Goal: Task Accomplishment & Management: Manage account settings

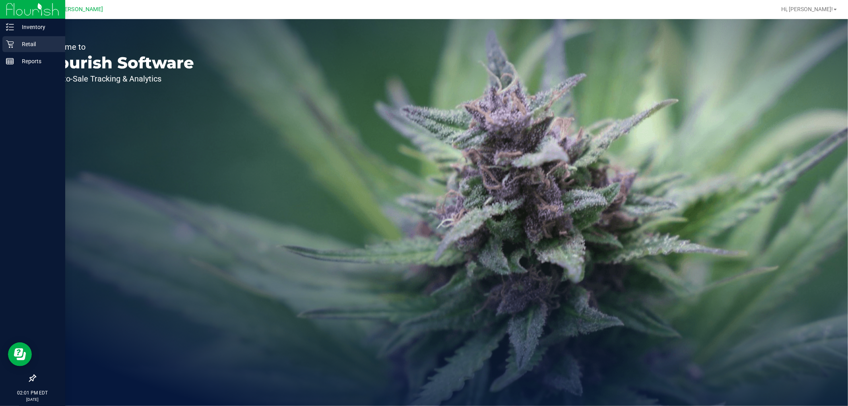
click at [35, 46] on p "Retail" at bounding box center [38, 44] width 48 height 10
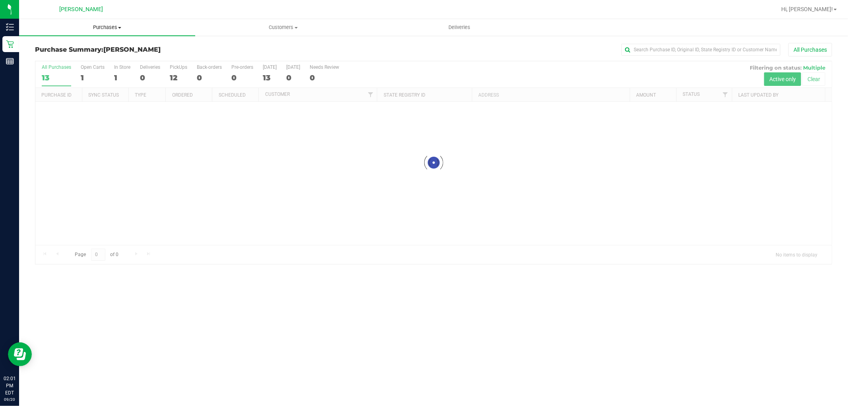
click at [113, 27] on span "Purchases" at bounding box center [107, 27] width 176 height 7
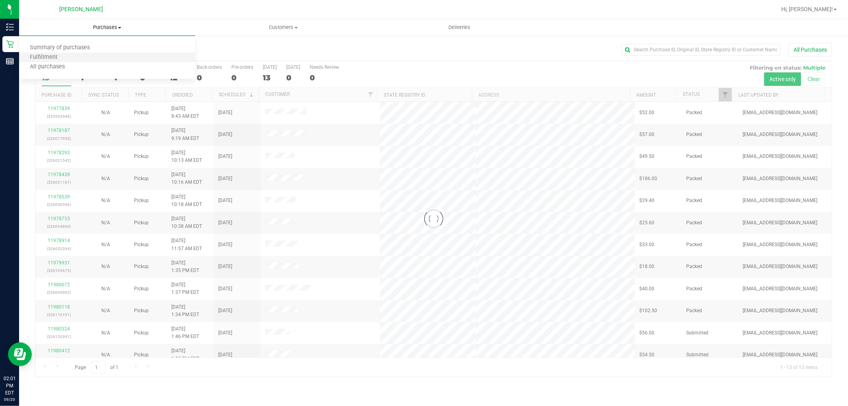
click at [105, 55] on li "Fulfillment" at bounding box center [107, 58] width 176 height 10
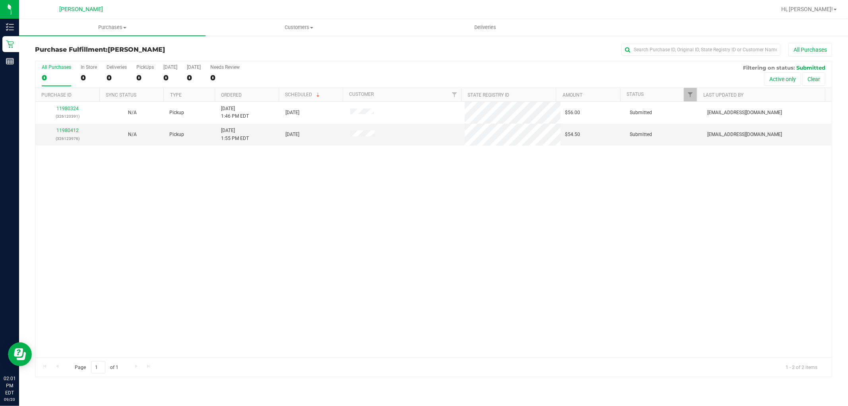
click at [344, 219] on div "11980324 (326120391) N/A Pickup [DATE] 1:46 PM EDT 9/20/2025 $56.00 Submitted […" at bounding box center [433, 230] width 796 height 256
click at [303, 241] on div "11980324 (326120391) N/A Pickup [DATE] 1:46 PM EDT 9/20/2025 $56.00 Submitted […" at bounding box center [433, 230] width 796 height 256
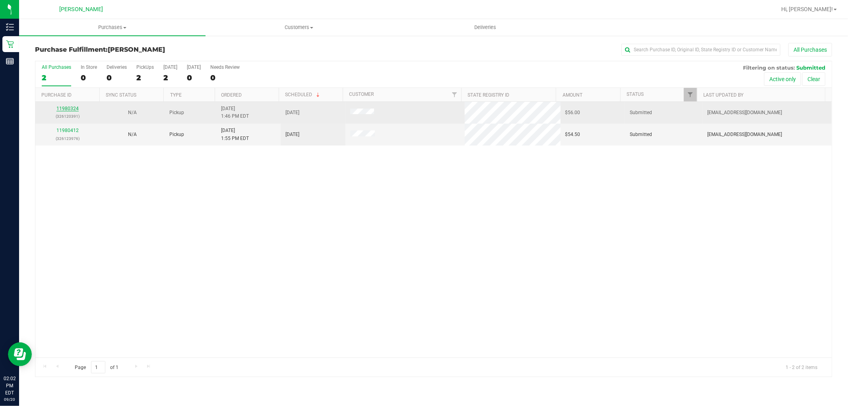
click at [61, 109] on link "11980324" at bounding box center [67, 109] width 22 height 6
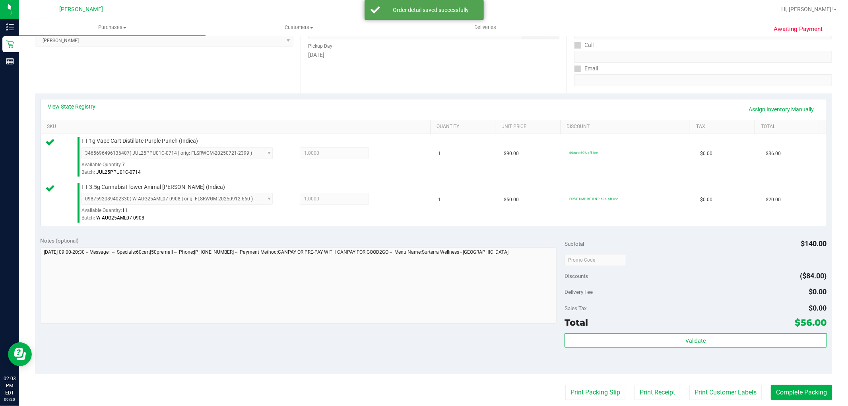
scroll to position [176, 0]
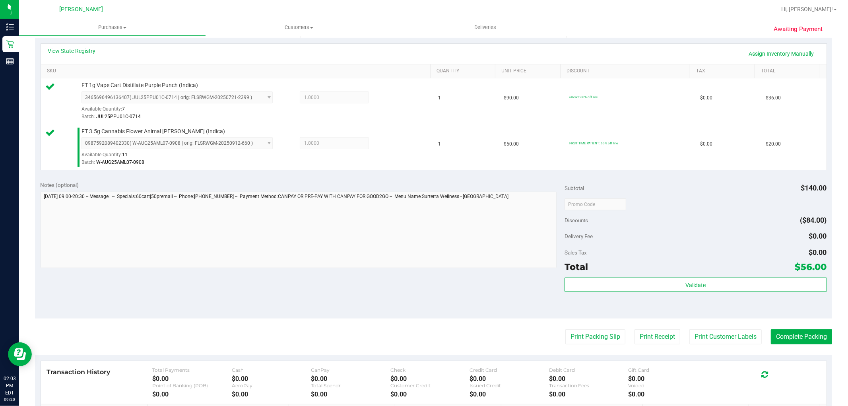
click at [633, 294] on div "Validate" at bounding box center [695, 295] width 262 height 36
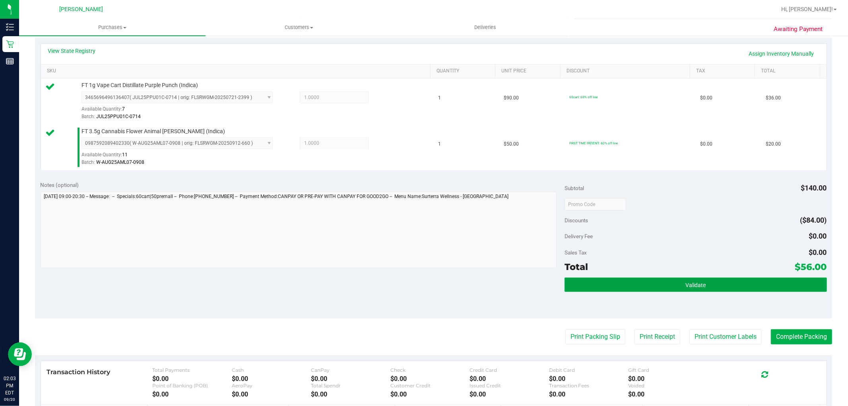
click at [598, 284] on button "Validate" at bounding box center [695, 284] width 262 height 14
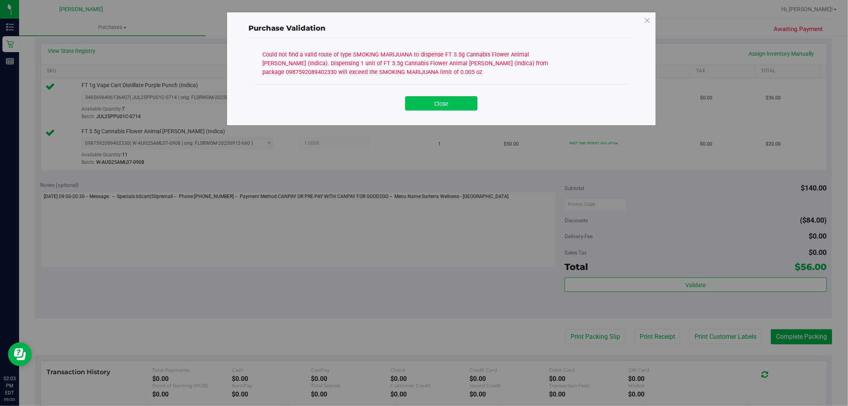
click at [430, 100] on button "Close" at bounding box center [441, 103] width 72 height 14
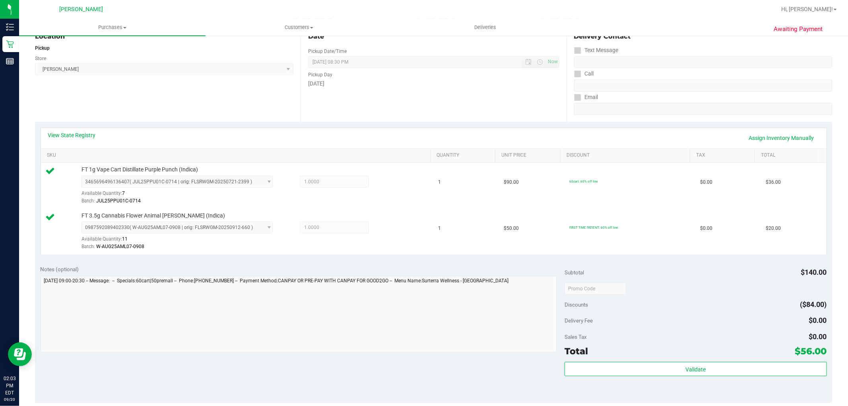
scroll to position [44, 0]
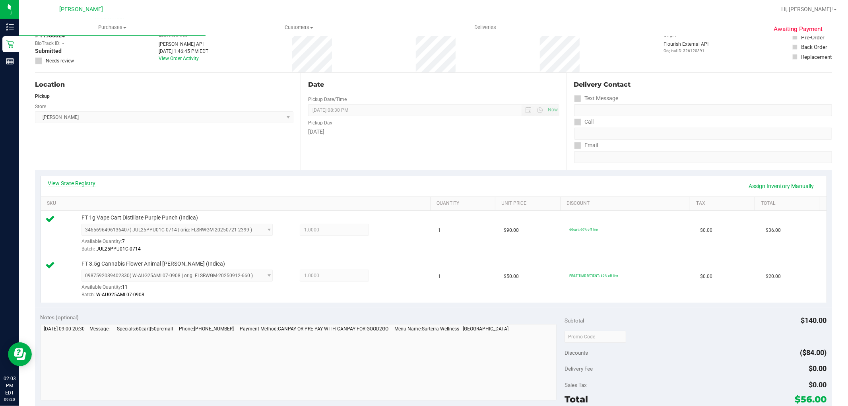
click at [89, 182] on link "View State Registry" at bounding box center [72, 183] width 48 height 8
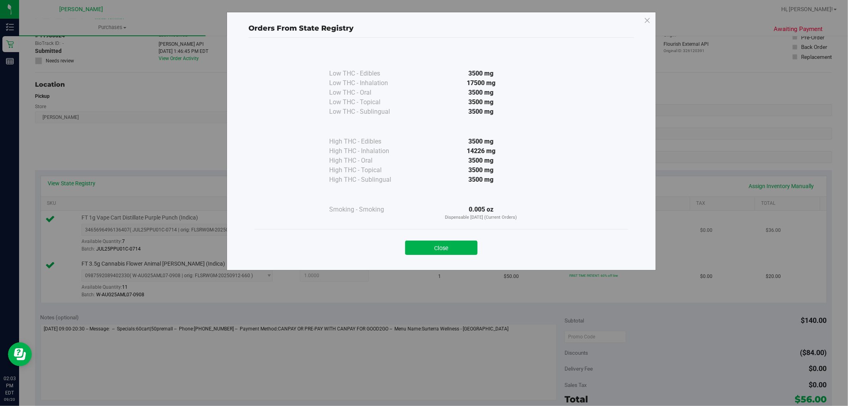
click at [434, 242] on button "Close" at bounding box center [441, 247] width 72 height 14
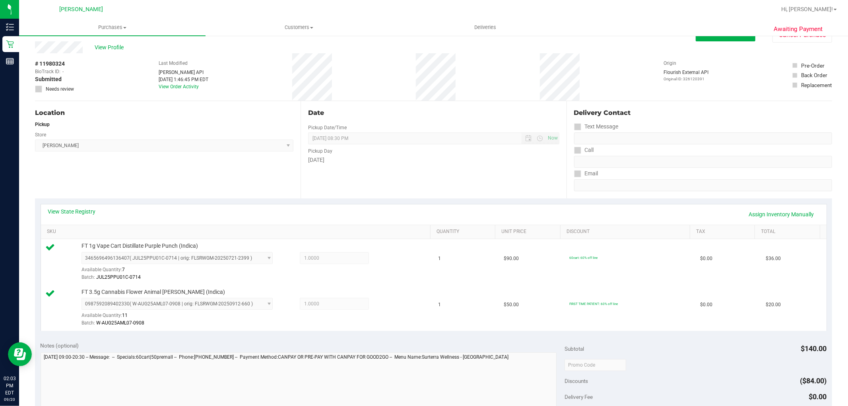
scroll to position [0, 0]
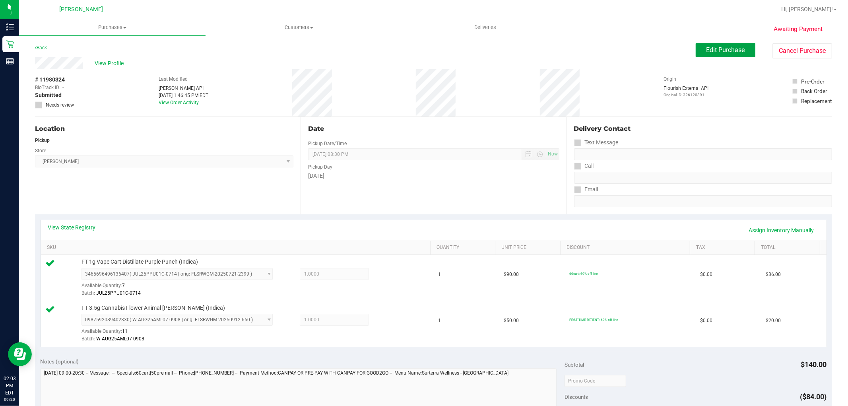
click at [732, 53] on span "Edit Purchase" at bounding box center [725, 50] width 39 height 8
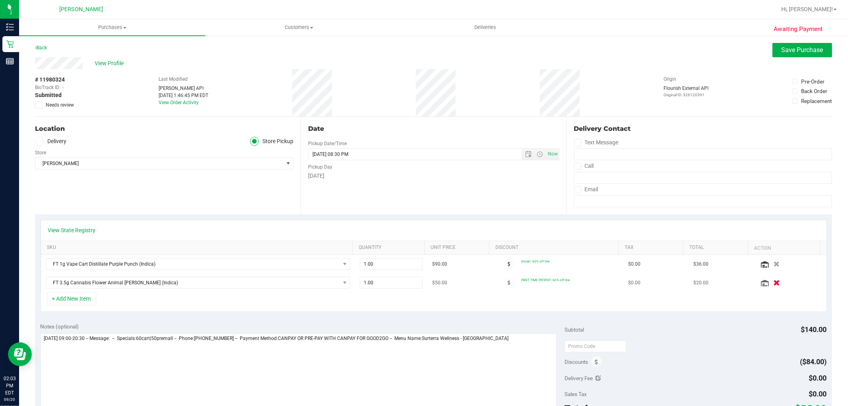
click at [770, 283] on button "button" at bounding box center [777, 282] width 14 height 8
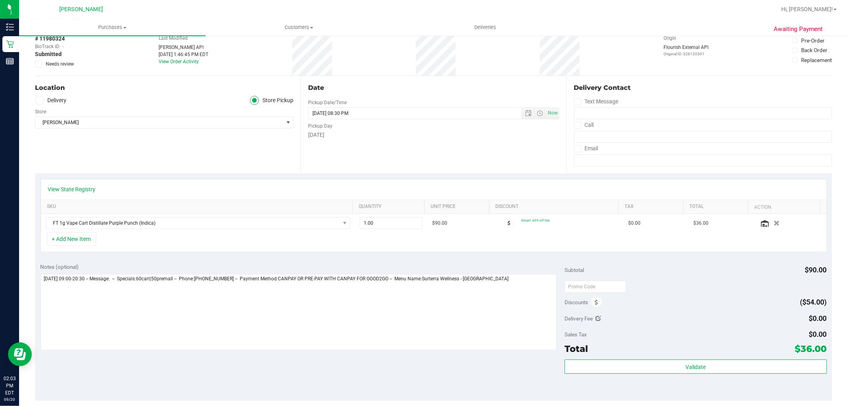
scroll to position [88, 0]
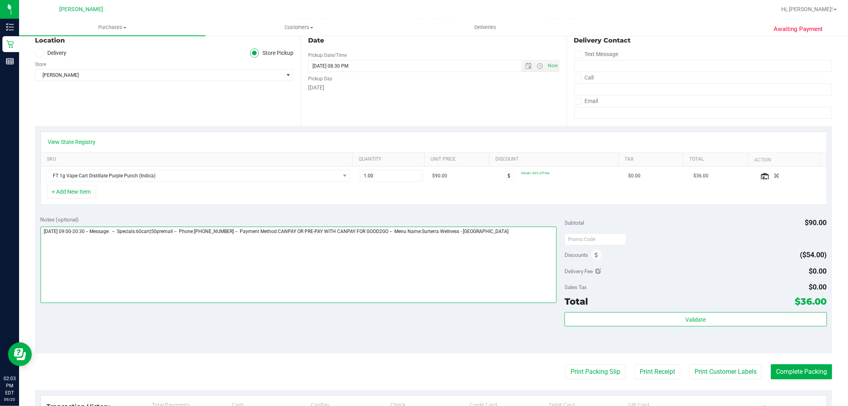
click at [524, 257] on textarea at bounding box center [299, 265] width 516 height 76
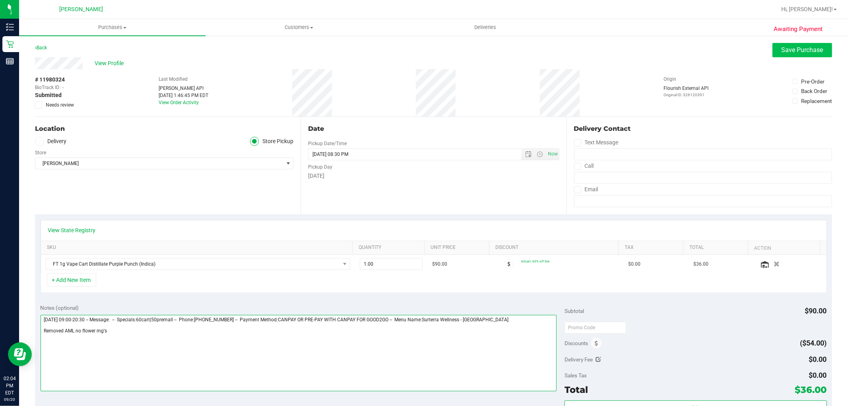
type textarea "[DATE] 09:00-20:30 -- Message: -- Specials:60cart|50premall -- Phone:[PHONE_NUM…"
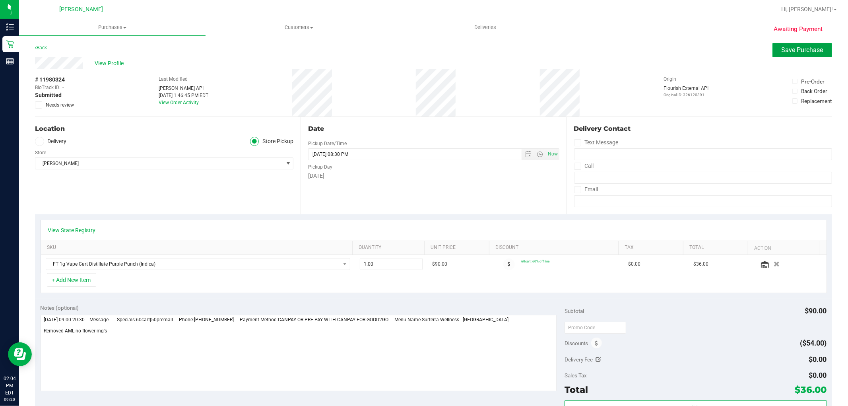
click at [774, 53] on button "Save Purchase" at bounding box center [802, 50] width 60 height 14
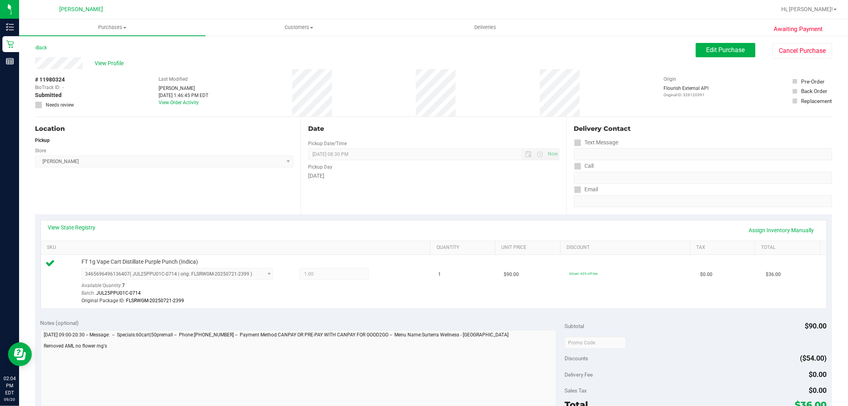
click at [116, 58] on div "View Profile" at bounding box center [365, 63] width 661 height 12
click at [115, 64] on span "View Profile" at bounding box center [111, 63] width 32 height 8
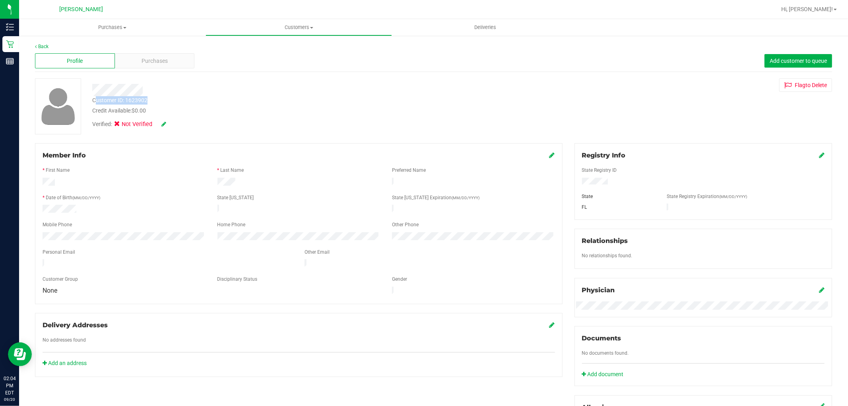
drag, startPoint x: 148, startPoint y: 98, endPoint x: 94, endPoint y: 98, distance: 54.4
click at [94, 98] on div "Customer ID: 1623902 Credit Available: $0.00" at bounding box center [288, 105] width 405 height 19
click at [152, 98] on div "Customer ID: 1623902 Credit Available: $0.00" at bounding box center [288, 105] width 405 height 19
drag, startPoint x: 142, startPoint y: 100, endPoint x: 89, endPoint y: 103, distance: 52.5
click at [89, 103] on div "Customer ID: 1623902 Credit Available: $0.00" at bounding box center [288, 105] width 405 height 19
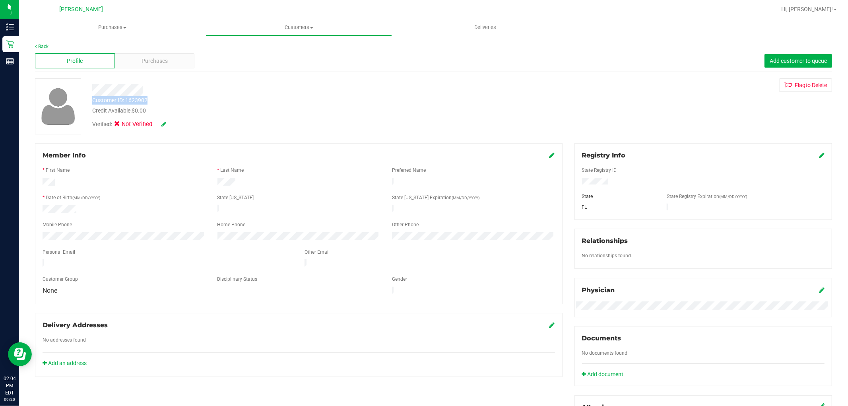
copy div "Customer ID: 1623902"
click at [130, 364] on div "Delivery Addresses No addresses found Add an address" at bounding box center [298, 345] width 527 height 64
click at [42, 45] on div "Back Profile Purchases Add customer to queue Customer ID: 1623902 Credit Availa…" at bounding box center [433, 305] width 829 height 540
click at [42, 45] on link "Back" at bounding box center [42, 47] width 14 height 6
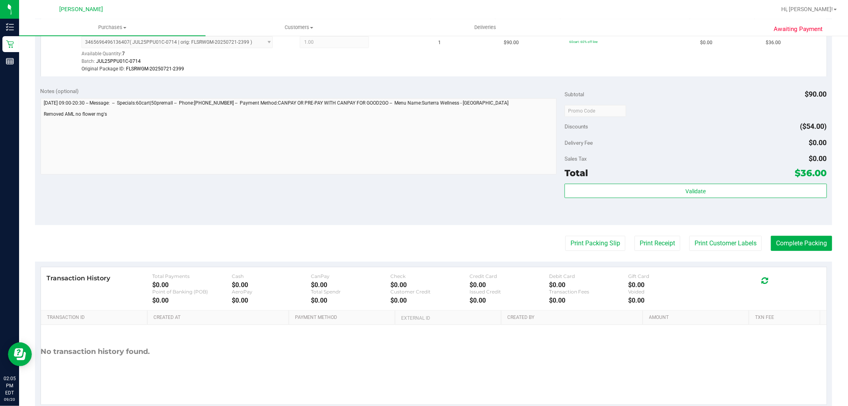
scroll to position [252, 0]
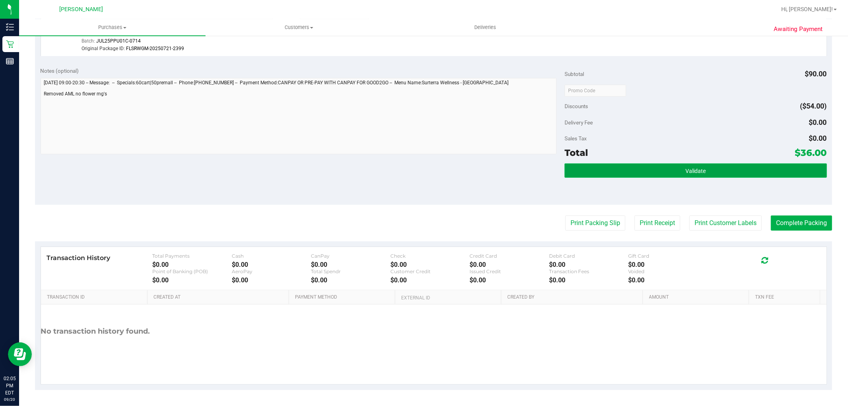
click at [701, 172] on button "Validate" at bounding box center [695, 170] width 262 height 14
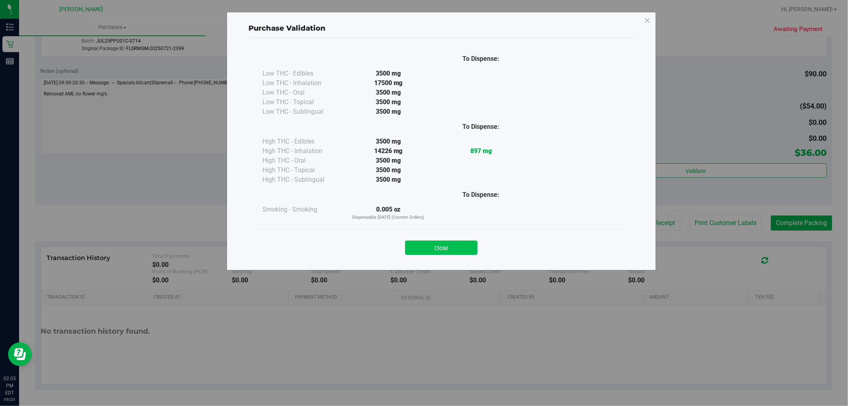
click at [456, 246] on button "Close" at bounding box center [441, 247] width 72 height 14
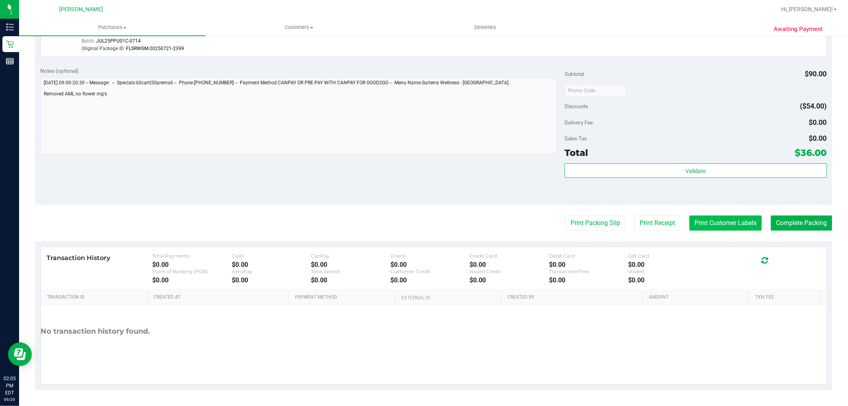
click at [698, 225] on button "Print Customer Labels" at bounding box center [725, 222] width 72 height 15
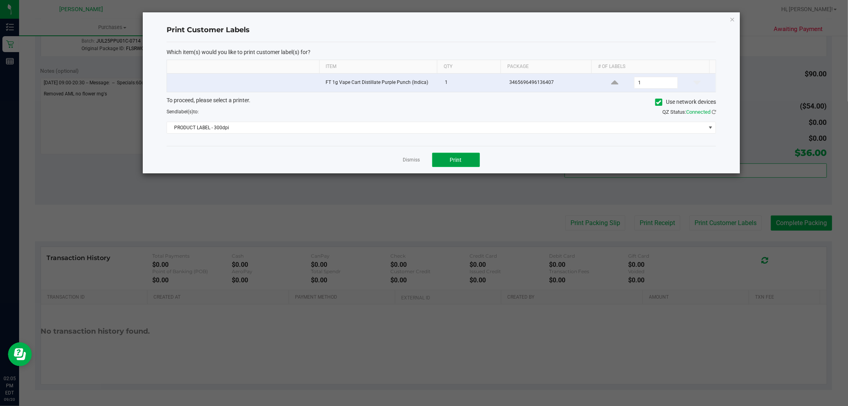
click at [450, 154] on button "Print" at bounding box center [456, 160] width 48 height 14
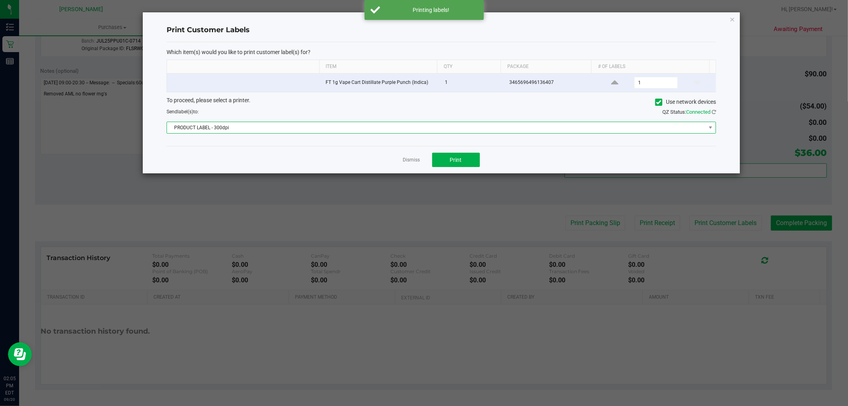
click at [388, 128] on span "PRODUCT LABEL - 300dpi" at bounding box center [436, 127] width 539 height 11
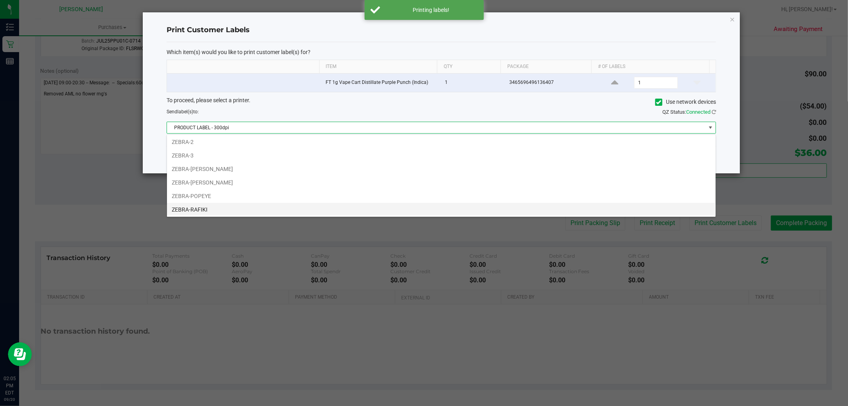
scroll to position [43, 0]
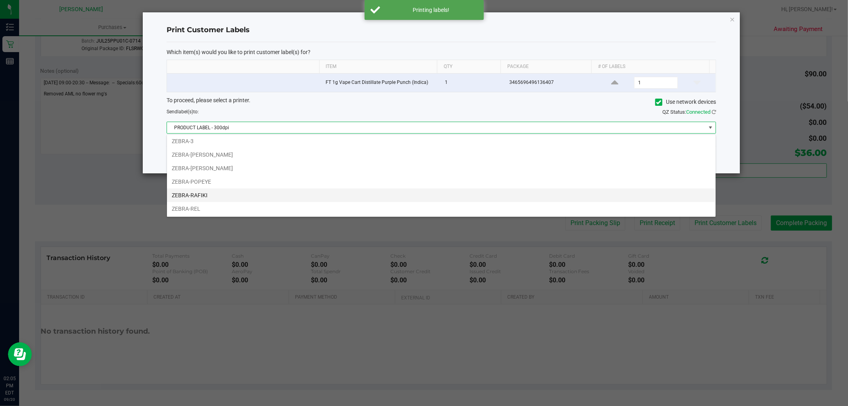
click at [215, 189] on li "ZEBRA-RAFIKI" at bounding box center [441, 195] width 548 height 14
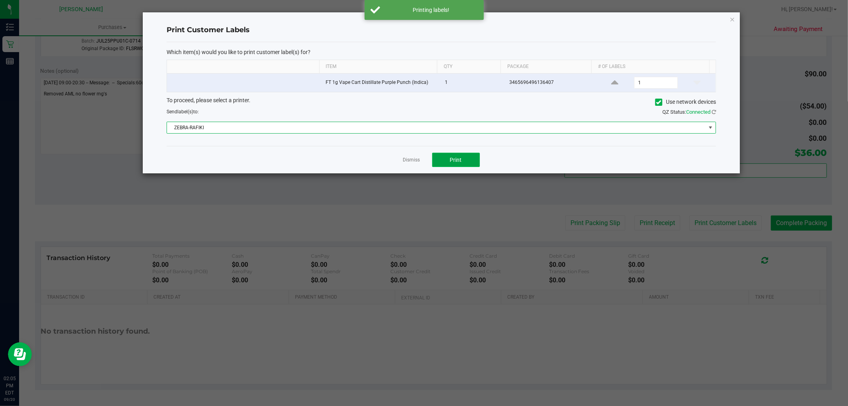
click at [444, 156] on button "Print" at bounding box center [456, 160] width 48 height 14
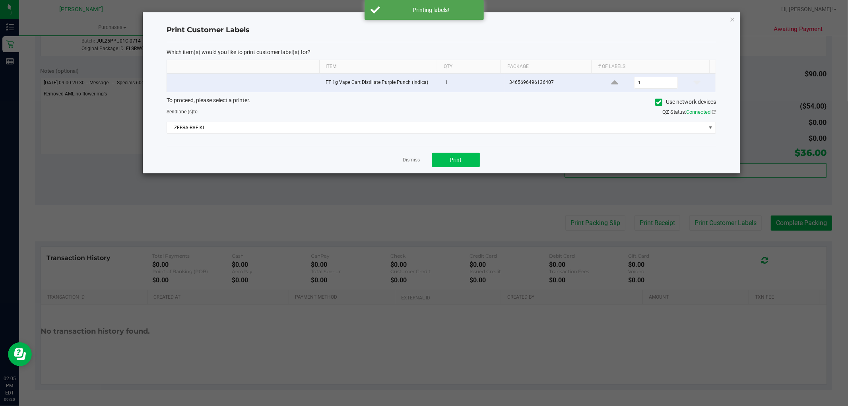
click at [408, 159] on link "Dismiss" at bounding box center [411, 160] width 17 height 7
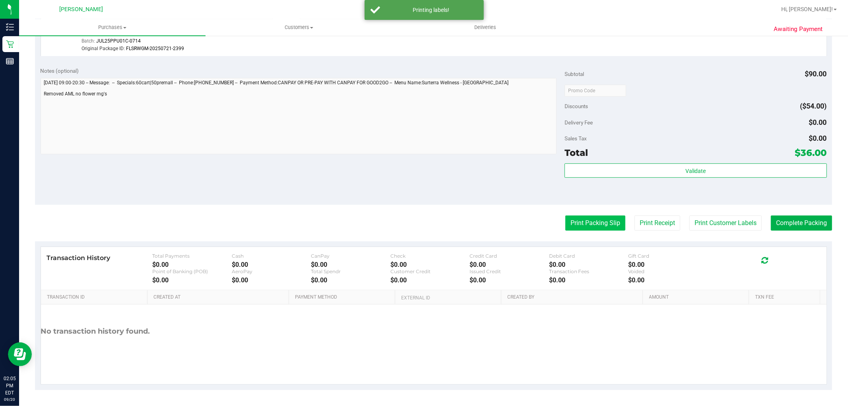
click at [565, 223] on button "Print Packing Slip" at bounding box center [595, 222] width 60 height 15
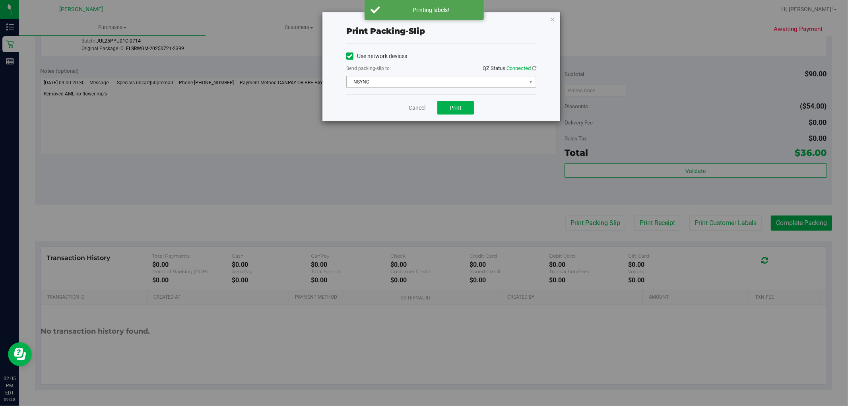
click at [377, 84] on span "NSYNC" at bounding box center [436, 81] width 179 height 11
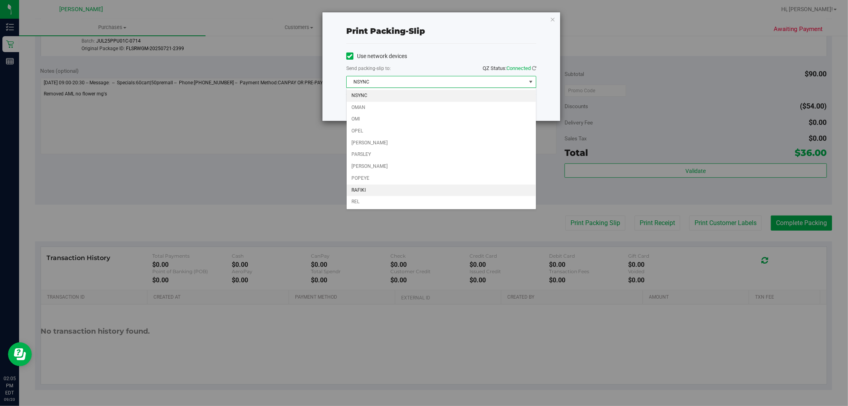
click at [367, 190] on li "RAFIKI" at bounding box center [441, 190] width 189 height 12
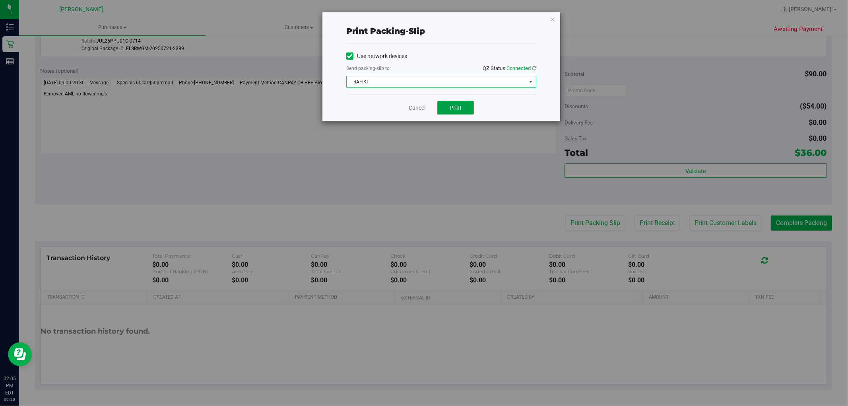
click at [456, 107] on span "Print" at bounding box center [456, 108] width 12 height 6
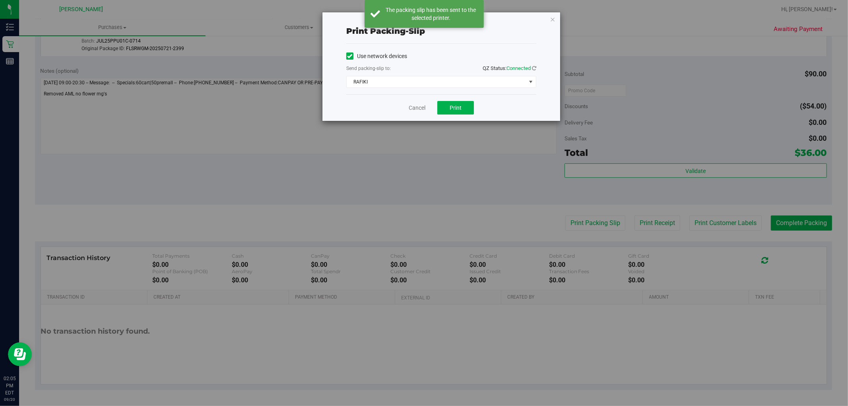
click at [419, 103] on div "Cancel Print" at bounding box center [441, 107] width 190 height 27
click at [416, 111] on link "Cancel" at bounding box center [417, 108] width 17 height 8
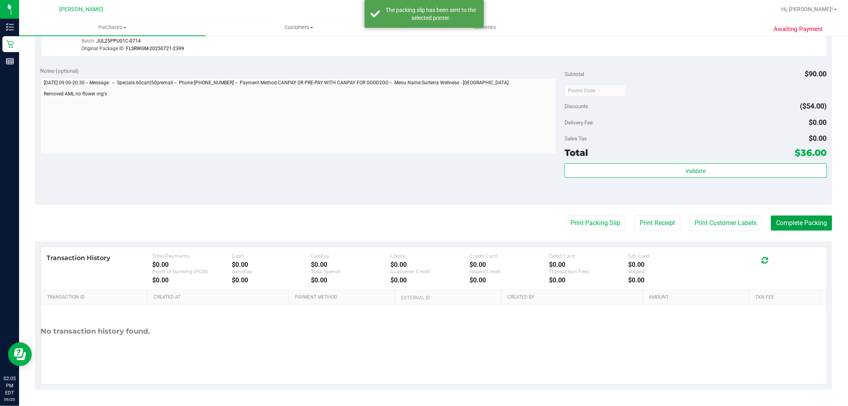
click at [804, 223] on button "Complete Packing" at bounding box center [801, 222] width 61 height 15
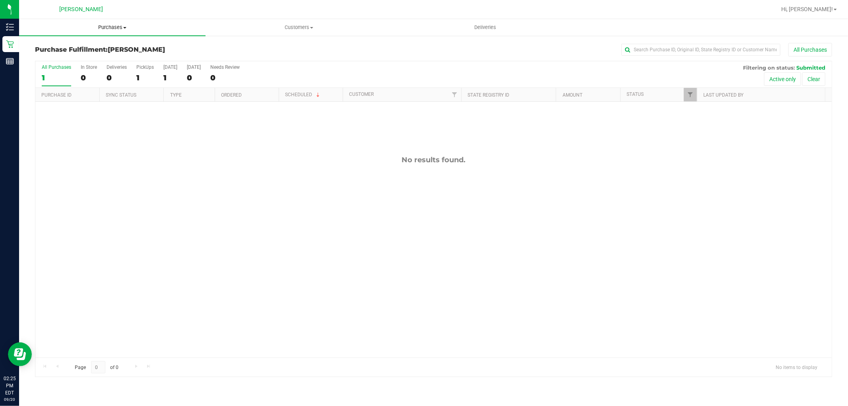
click at [120, 31] on uib-tab-heading "Purchases Summary of purchases Fulfillment All purchases" at bounding box center [112, 27] width 186 height 17
click at [86, 58] on li "Fulfillment" at bounding box center [112, 58] width 186 height 10
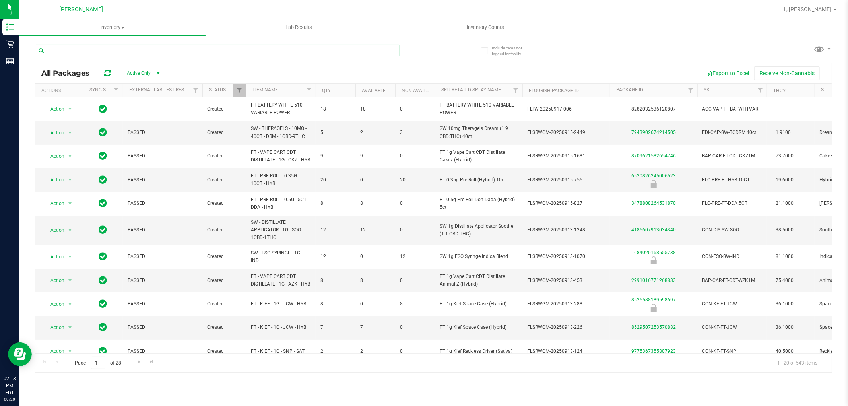
click at [152, 50] on input "text" at bounding box center [217, 51] width 365 height 12
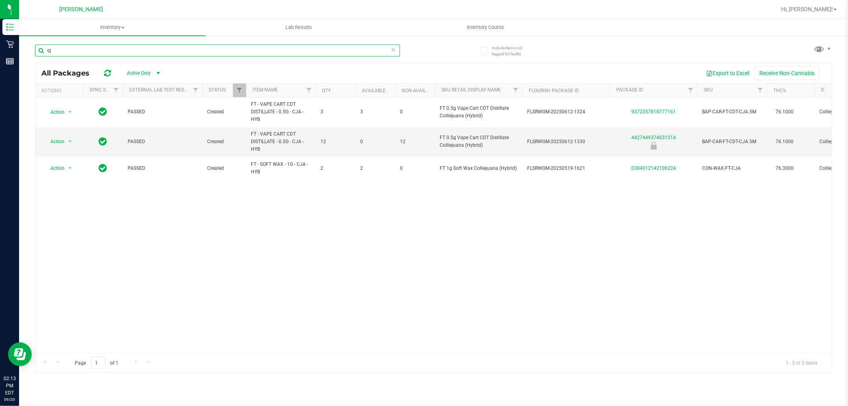
type input "c"
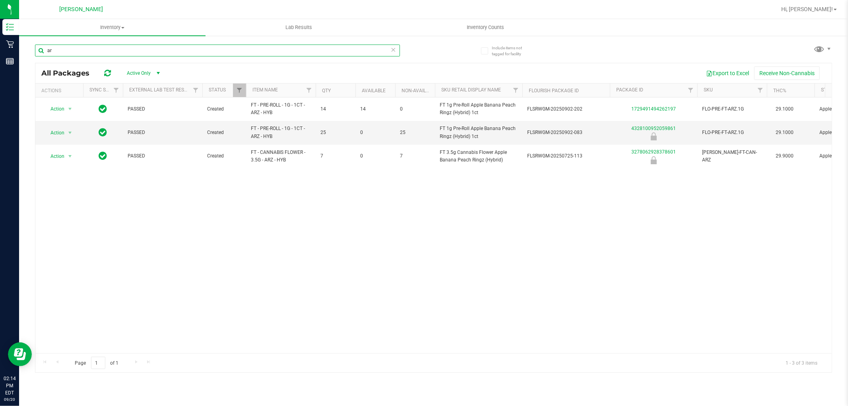
type input "a"
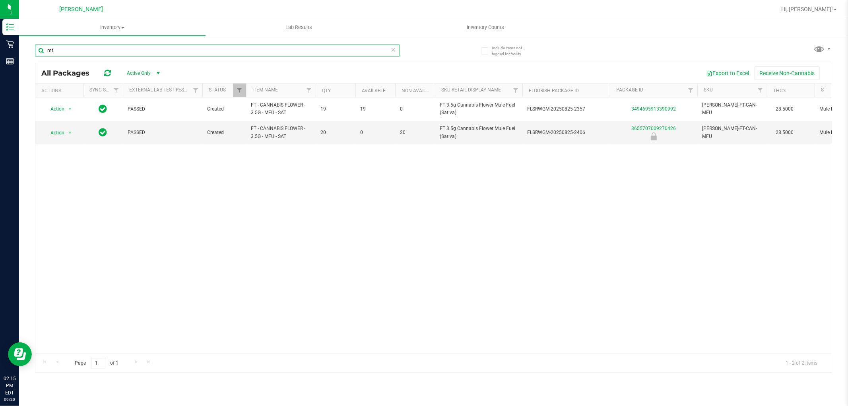
type input "m"
